Goal: Find specific page/section: Find specific page/section

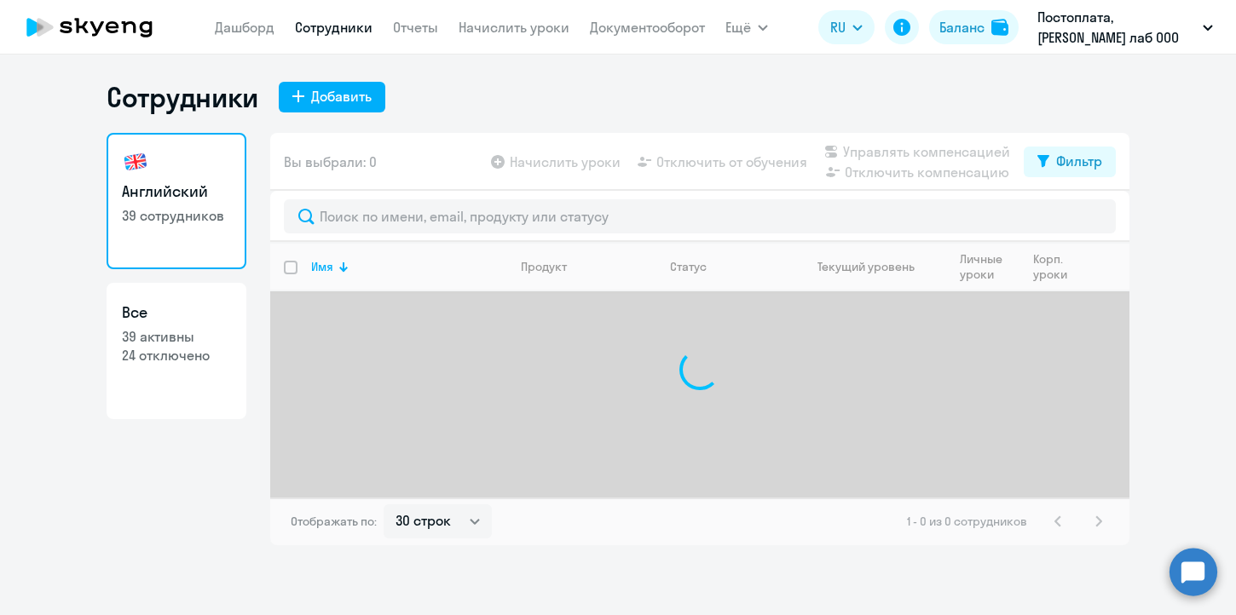
select select "30"
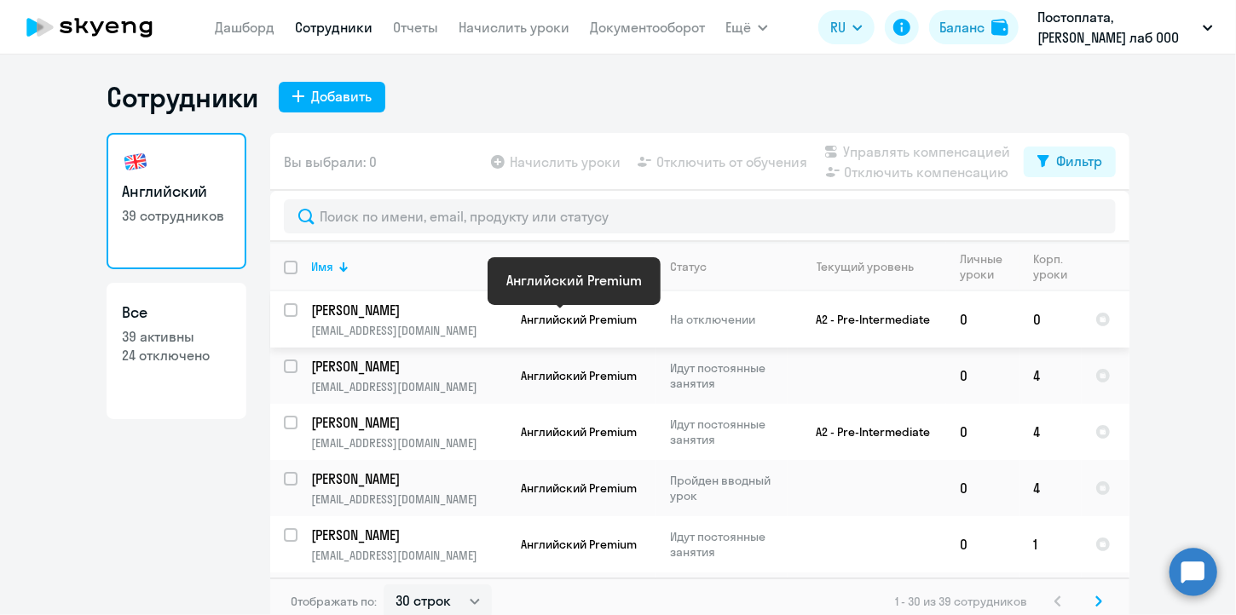
click at [582, 322] on span "Английский Premium" at bounding box center [579, 319] width 116 height 15
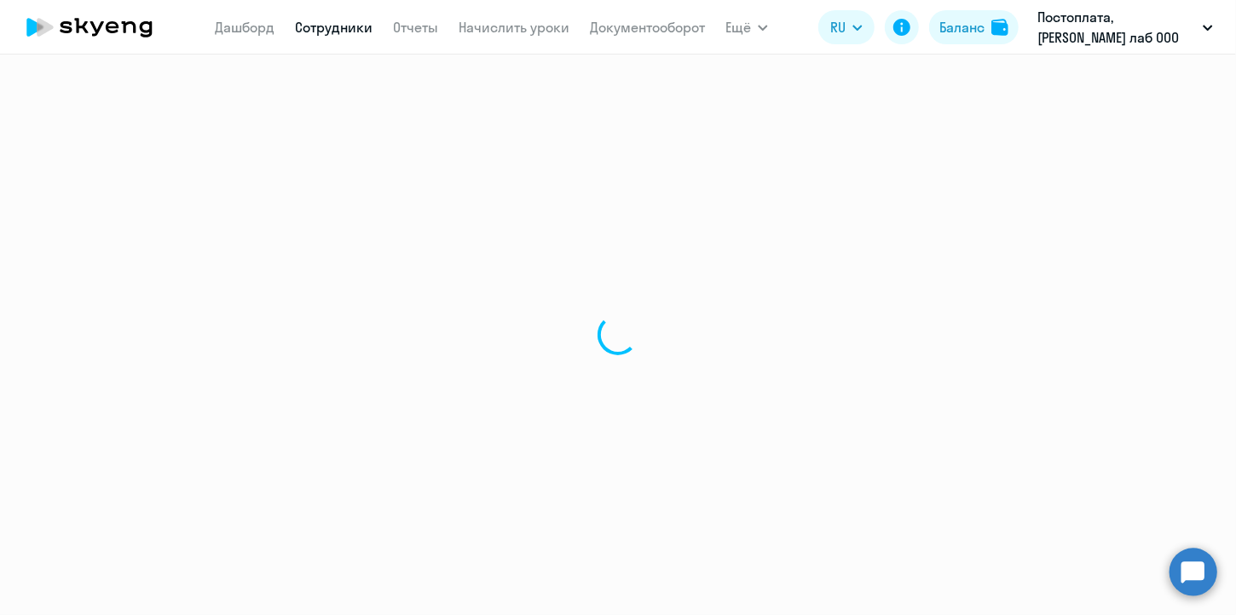
select select "english"
